Goal: Task Accomplishment & Management: Manage account settings

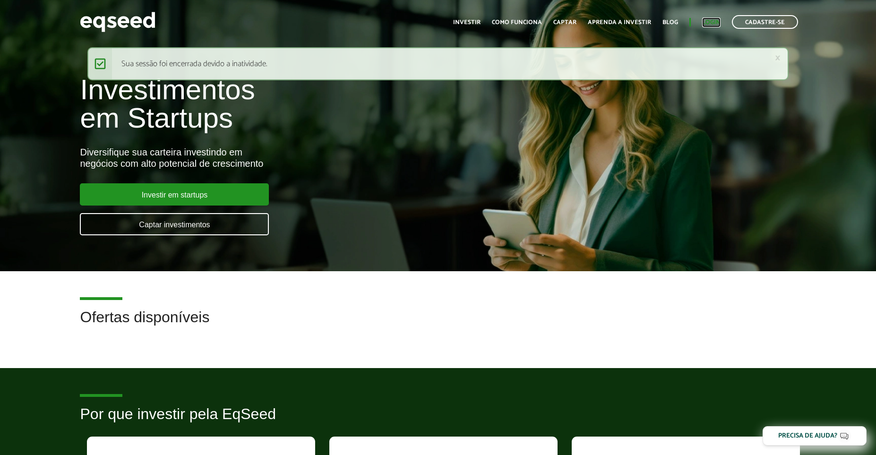
click at [713, 22] on link "Login" at bounding box center [711, 22] width 18 height 6
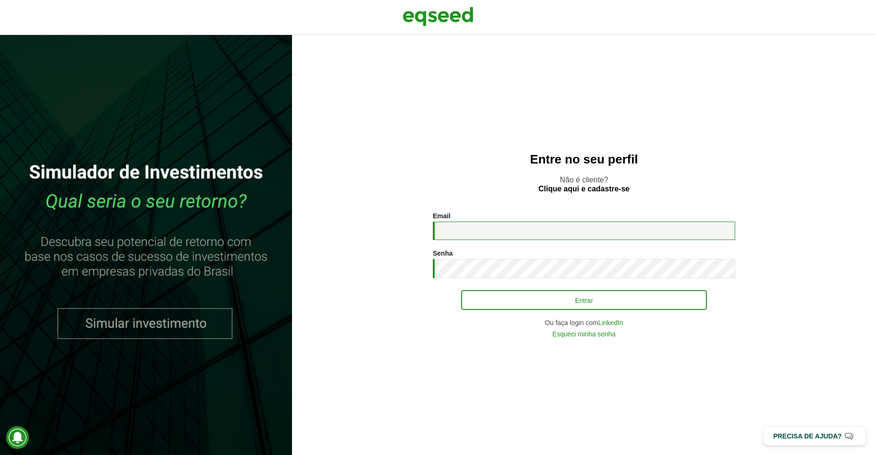
type input "**********"
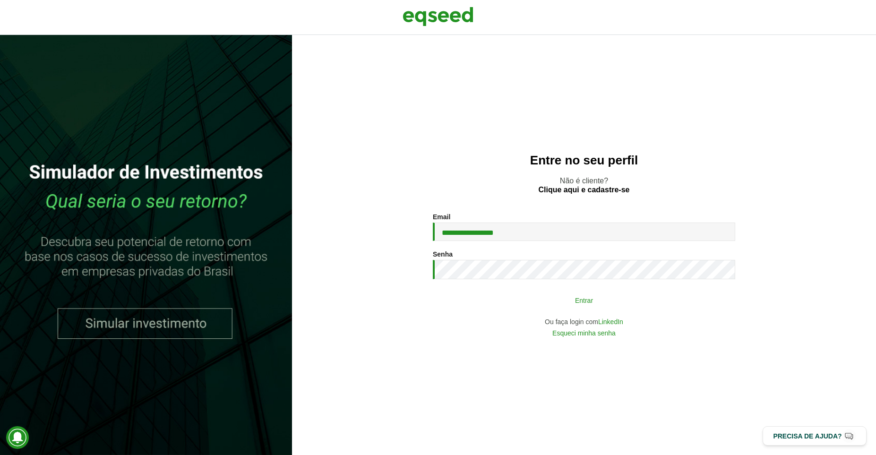
click at [584, 303] on button "Entrar" at bounding box center [584, 300] width 246 height 18
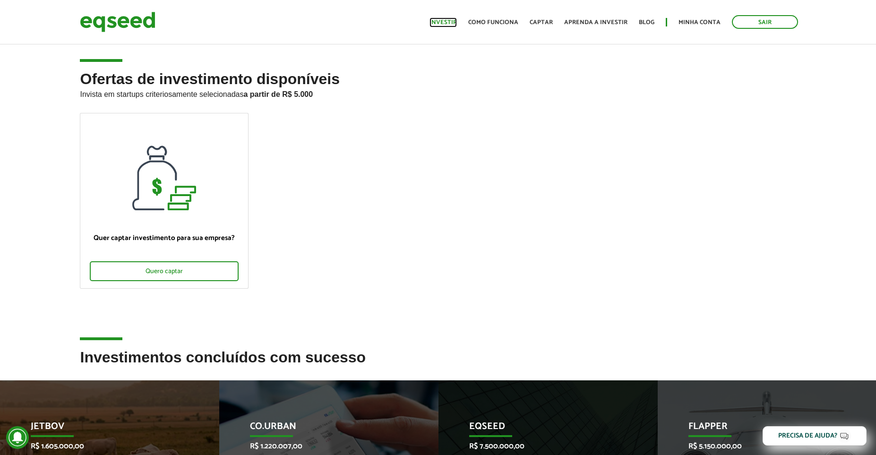
click at [450, 21] on link "Investir" at bounding box center [443, 22] width 27 height 6
